Goal: Find specific page/section: Find specific page/section

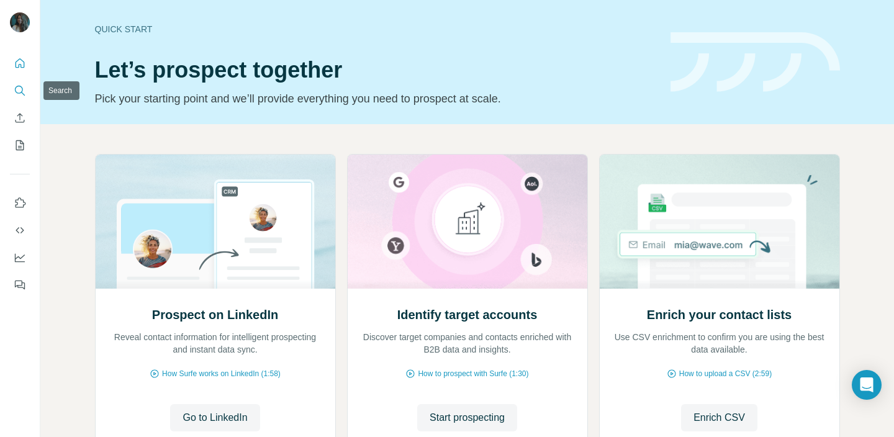
click at [18, 91] on icon "Search" at bounding box center [20, 90] width 12 height 12
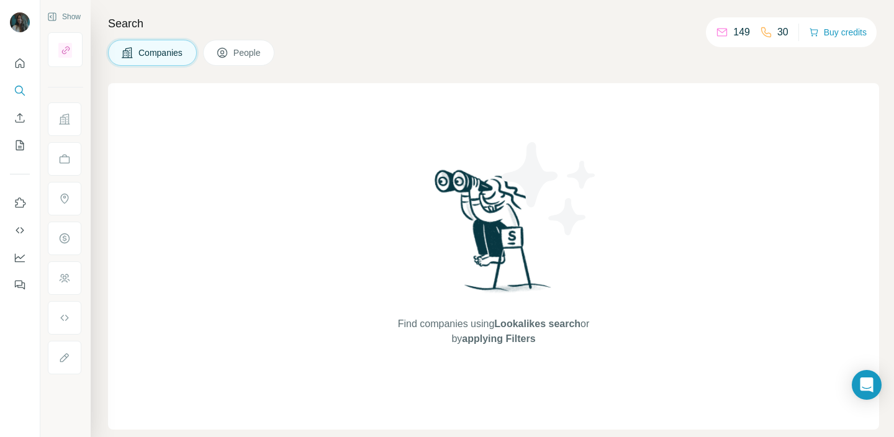
click at [262, 55] on span "People" at bounding box center [247, 53] width 29 height 12
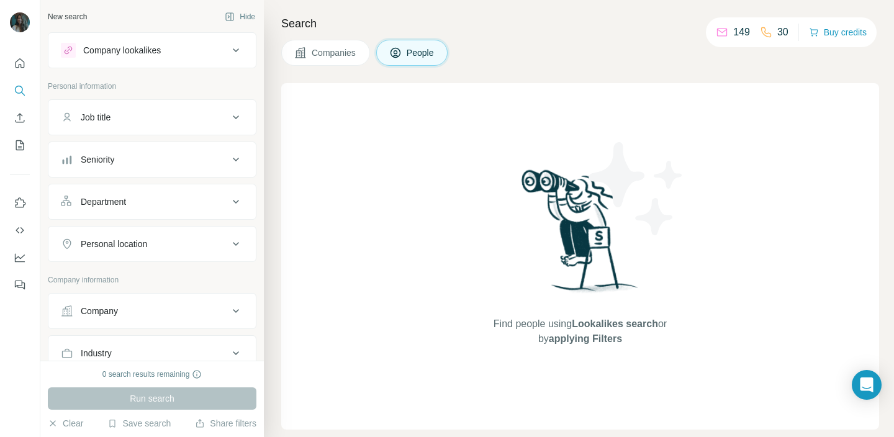
click at [399, 58] on icon at bounding box center [395, 53] width 12 height 12
click at [17, 141] on icon "My lists" at bounding box center [20, 145] width 12 height 12
